Goal: Task Accomplishment & Management: Manage account settings

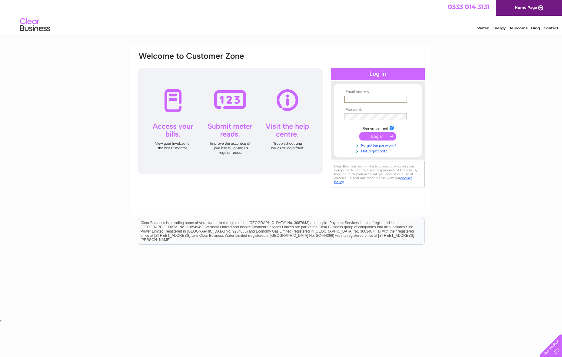
type input "[DOMAIN_NAME][EMAIL_ADDRESS][DOMAIN_NAME]"
click at [378, 136] on input "submit" at bounding box center [377, 136] width 37 height 8
click at [375, 135] on input "submit" at bounding box center [377, 136] width 37 height 8
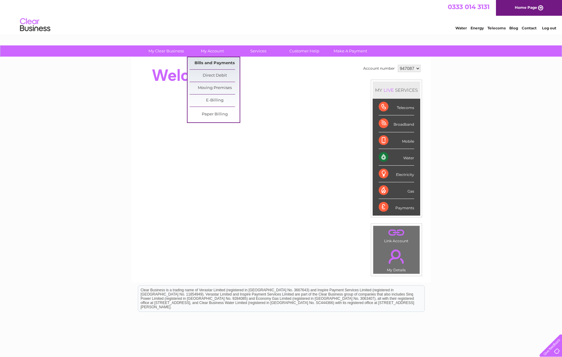
click at [210, 61] on link "Bills and Payments" at bounding box center [215, 63] width 50 height 12
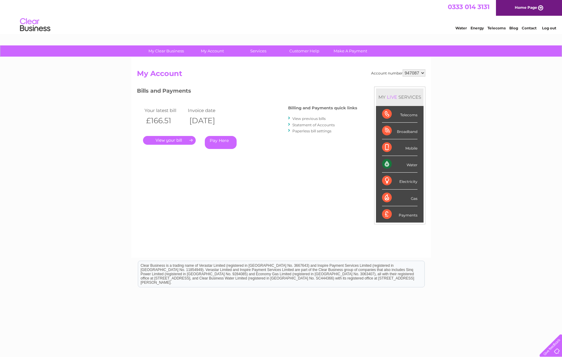
click at [177, 140] on link "." at bounding box center [169, 140] width 53 height 9
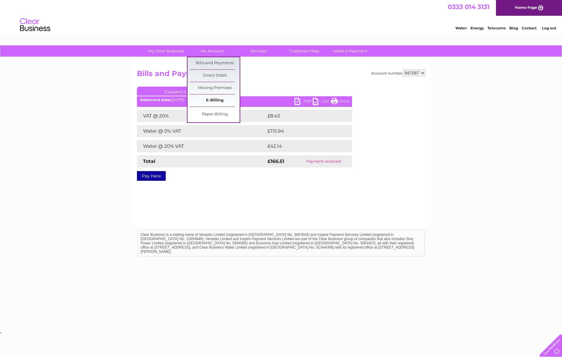
click at [221, 99] on link "E-Billing" at bounding box center [215, 101] width 50 height 12
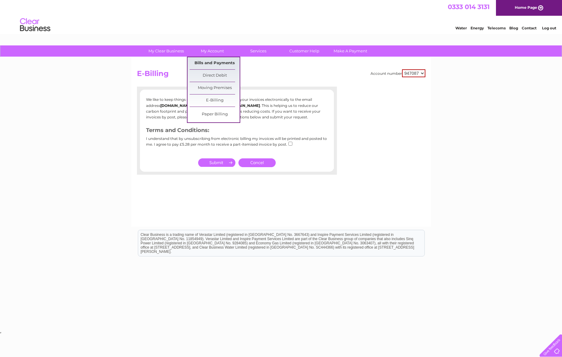
click at [223, 63] on link "Bills and Payments" at bounding box center [215, 63] width 50 height 12
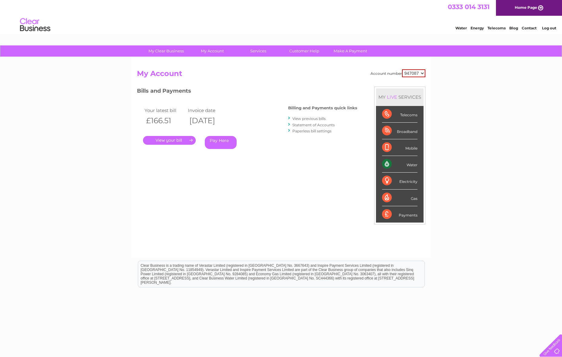
click at [313, 118] on link "View previous bills" at bounding box center [308, 118] width 33 height 5
